Goal: Transaction & Acquisition: Download file/media

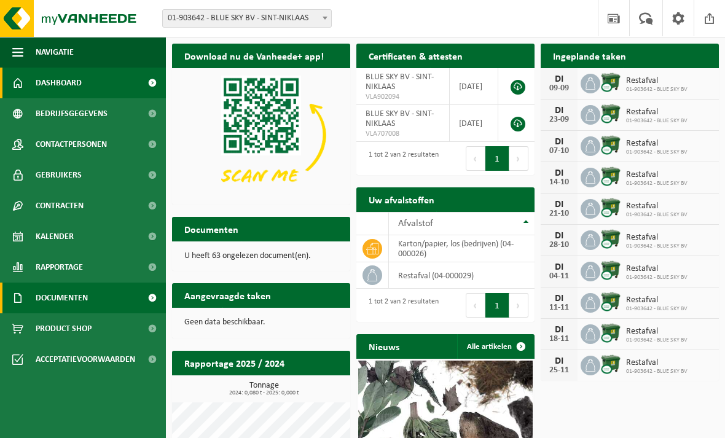
click at [150, 295] on span at bounding box center [152, 298] width 28 height 31
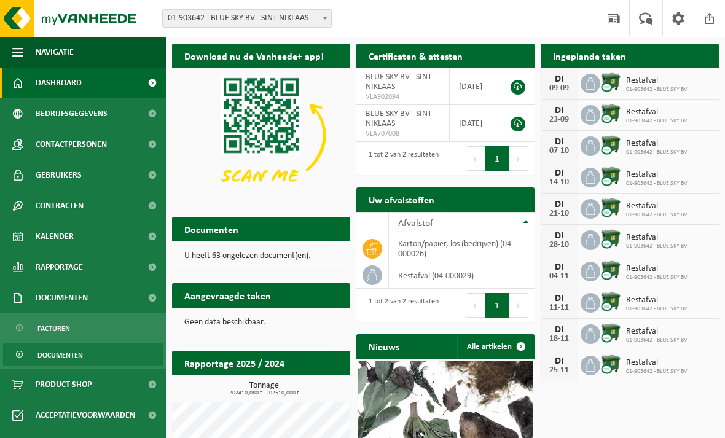
click at [124, 344] on link "Documenten" at bounding box center [83, 354] width 160 height 23
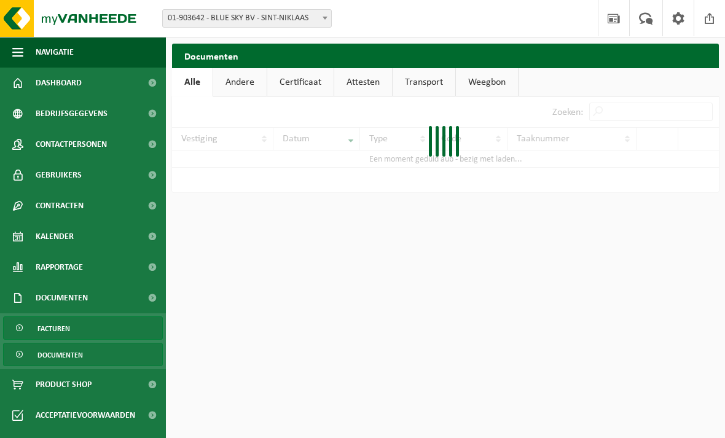
click at [122, 334] on link "Facturen" at bounding box center [83, 327] width 160 height 23
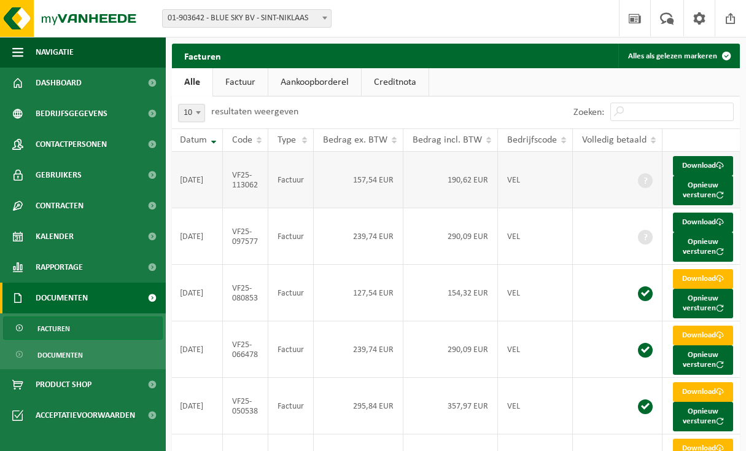
scroll to position [0, 62]
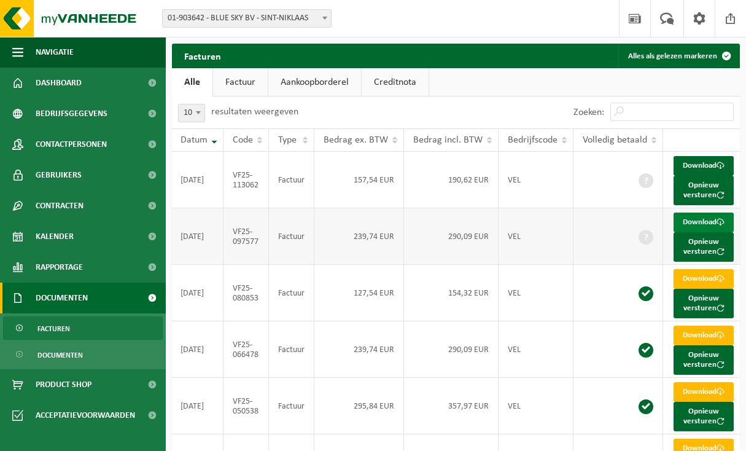
click at [694, 231] on link "Download" at bounding box center [704, 223] width 60 height 20
click at [709, 232] on link "Download" at bounding box center [704, 223] width 60 height 20
click at [717, 170] on span at bounding box center [721, 166] width 8 height 8
